Goal: Task Accomplishment & Management: Manage account settings

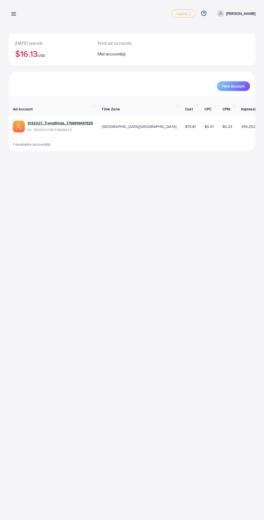
click at [13, 13] on line at bounding box center [14, 13] width 4 height 0
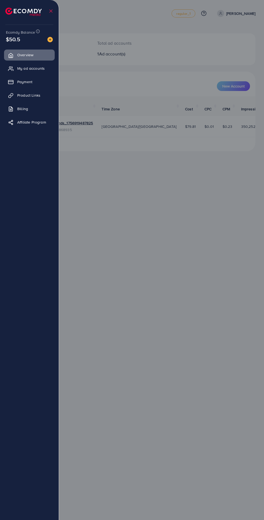
click at [21, 14] on img at bounding box center [23, 12] width 36 height 8
click at [18, 69] on link "My ad accounts" at bounding box center [29, 68] width 51 height 11
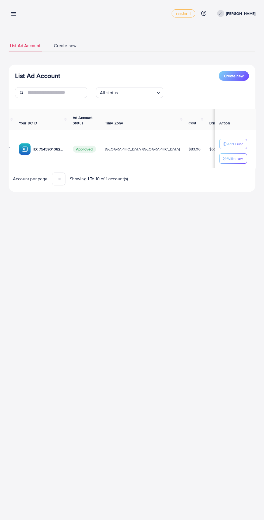
scroll to position [0, 50]
